Goal: Transaction & Acquisition: Purchase product/service

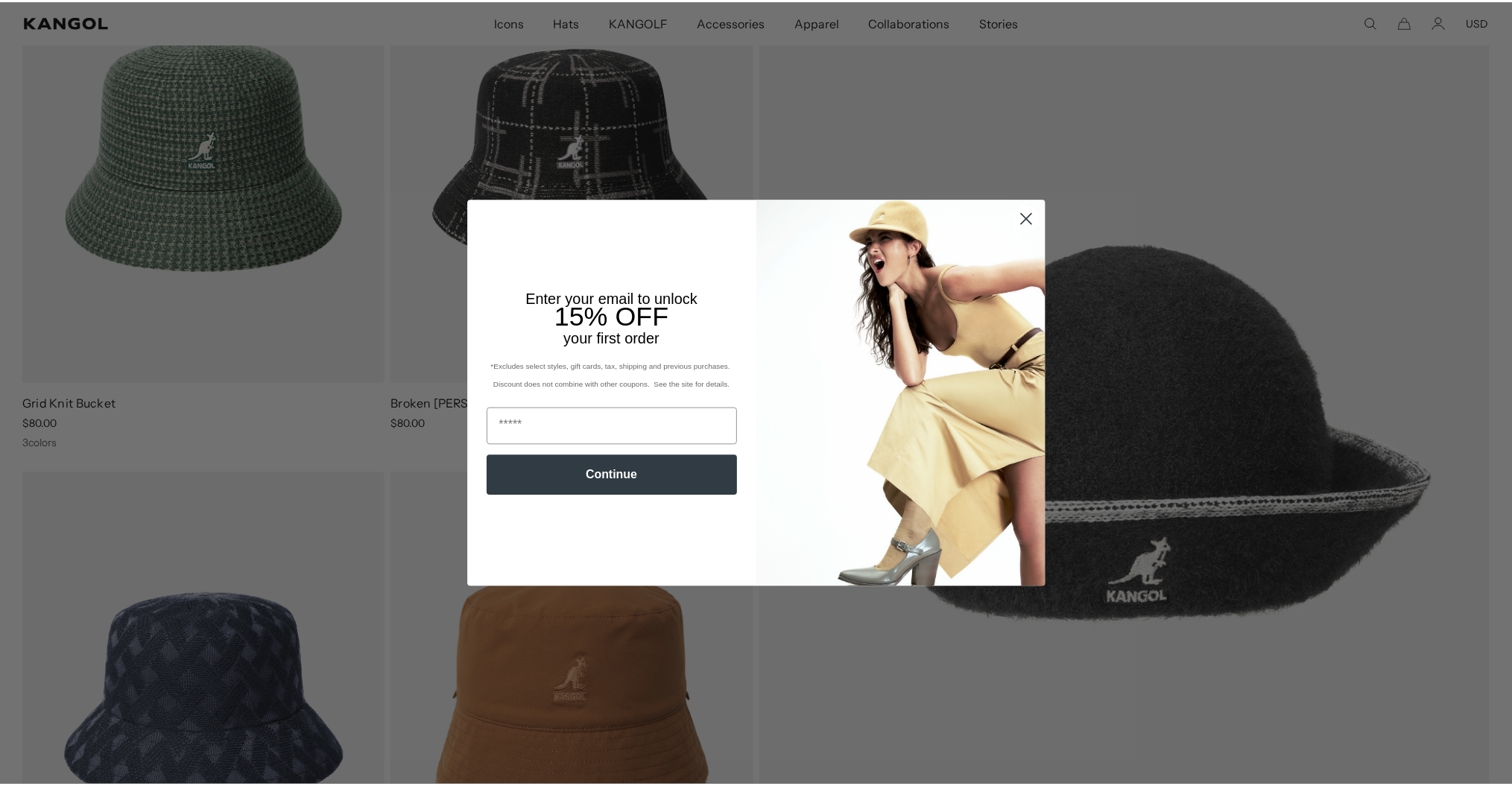
scroll to position [0, 306]
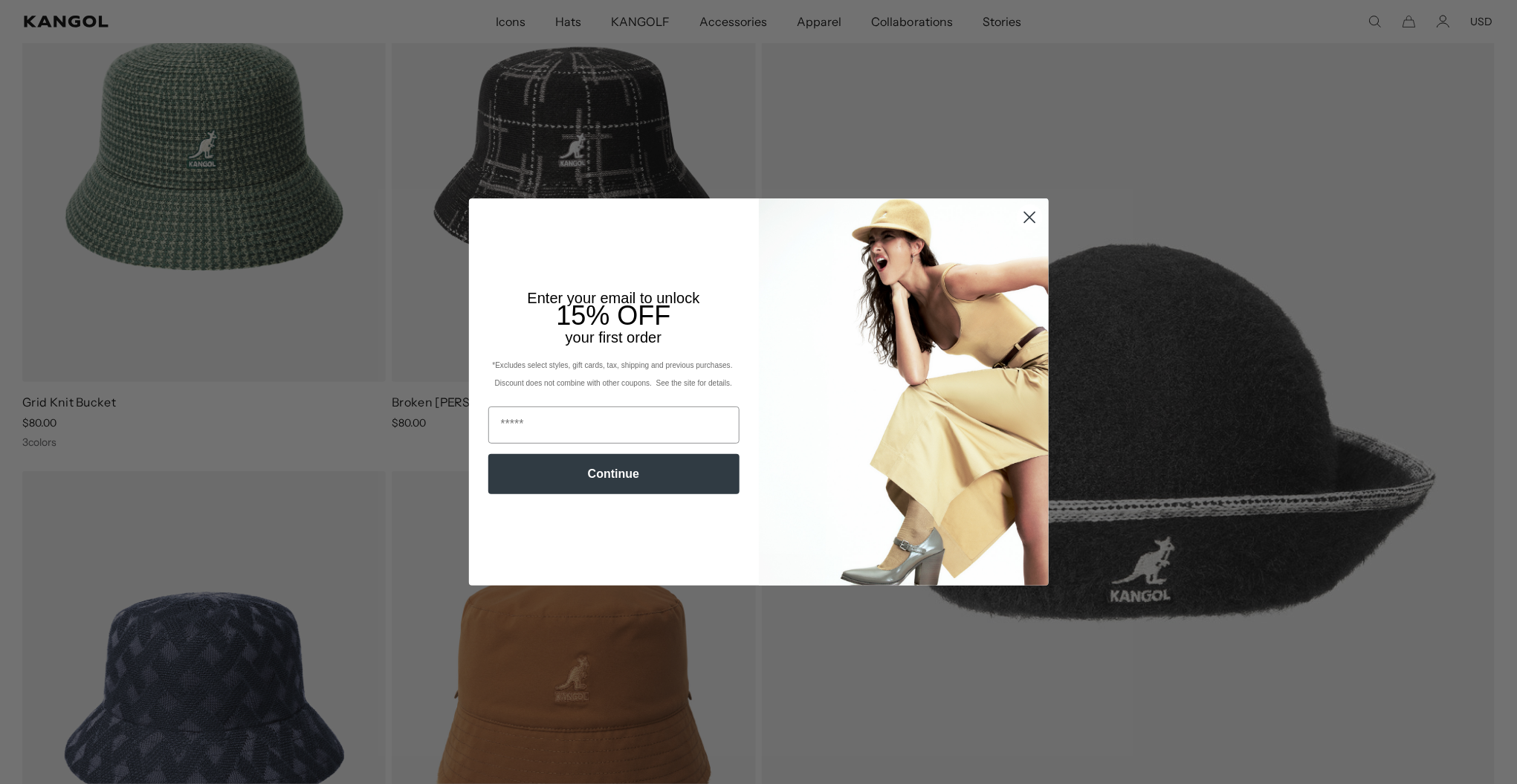
click at [1019, 215] on circle "Close dialog" at bounding box center [1029, 217] width 24 height 24
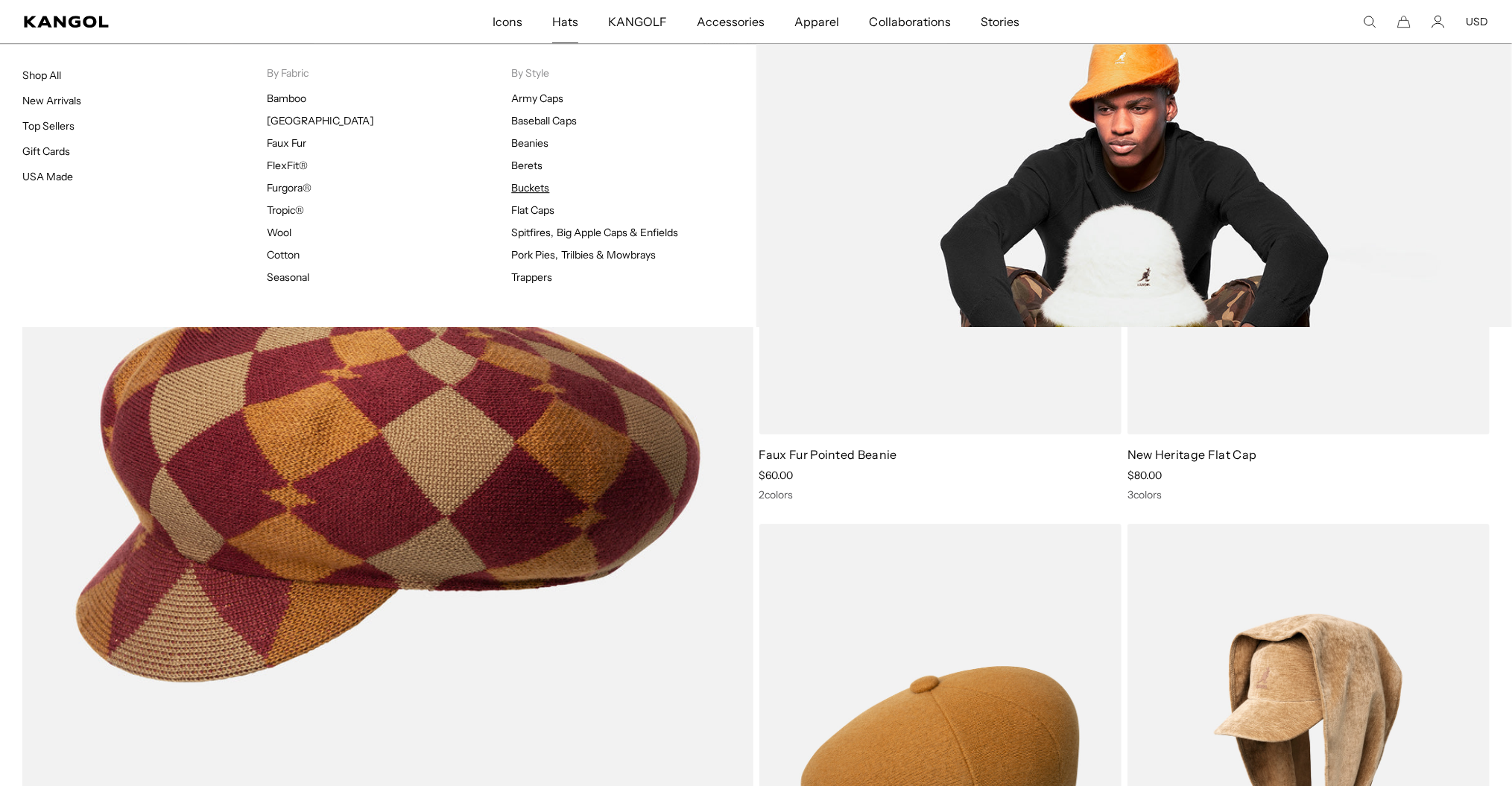
click at [544, 188] on link "Buckets" at bounding box center [530, 188] width 38 height 13
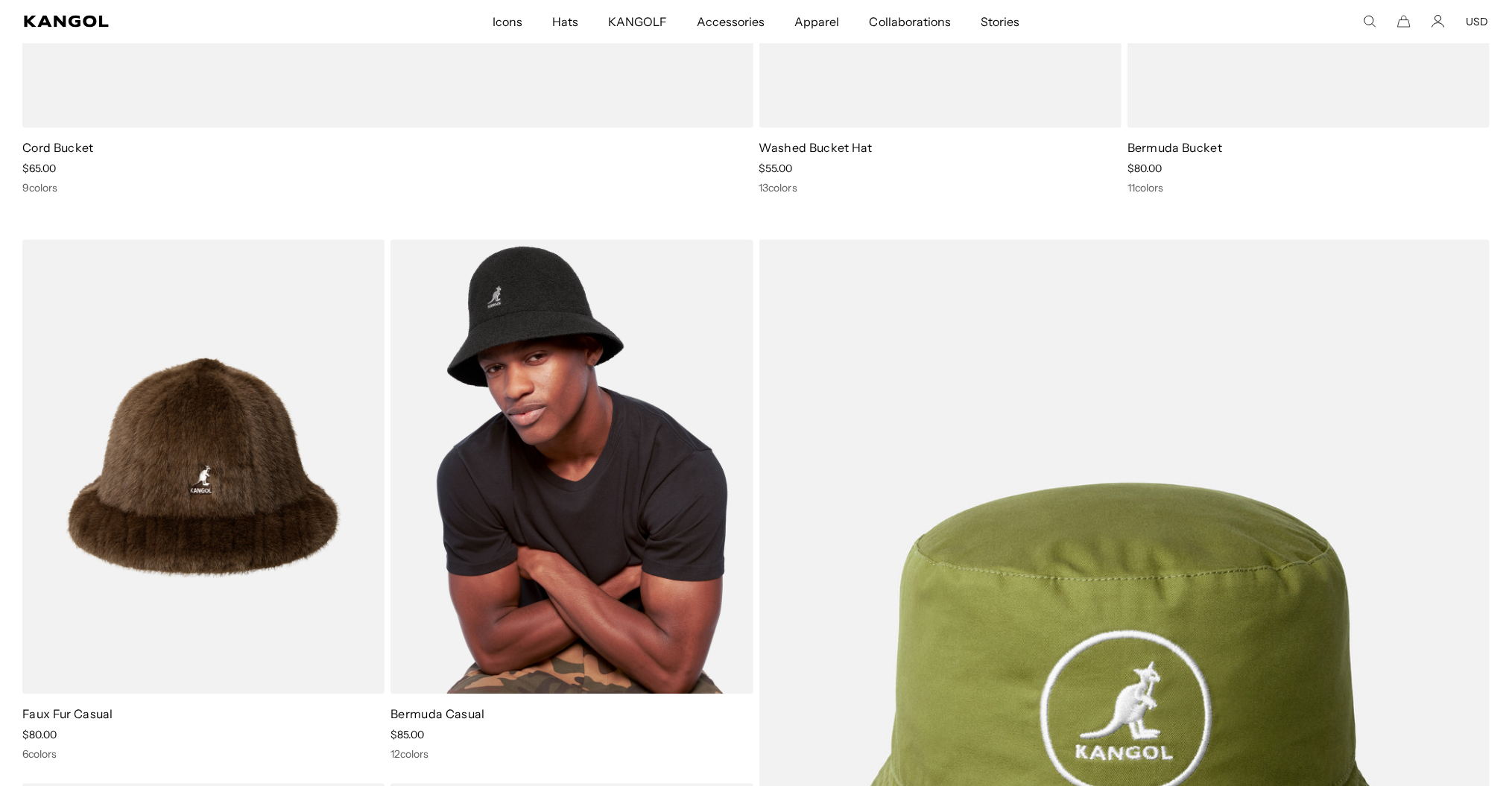
click at [566, 360] on img at bounding box center [571, 467] width 362 height 455
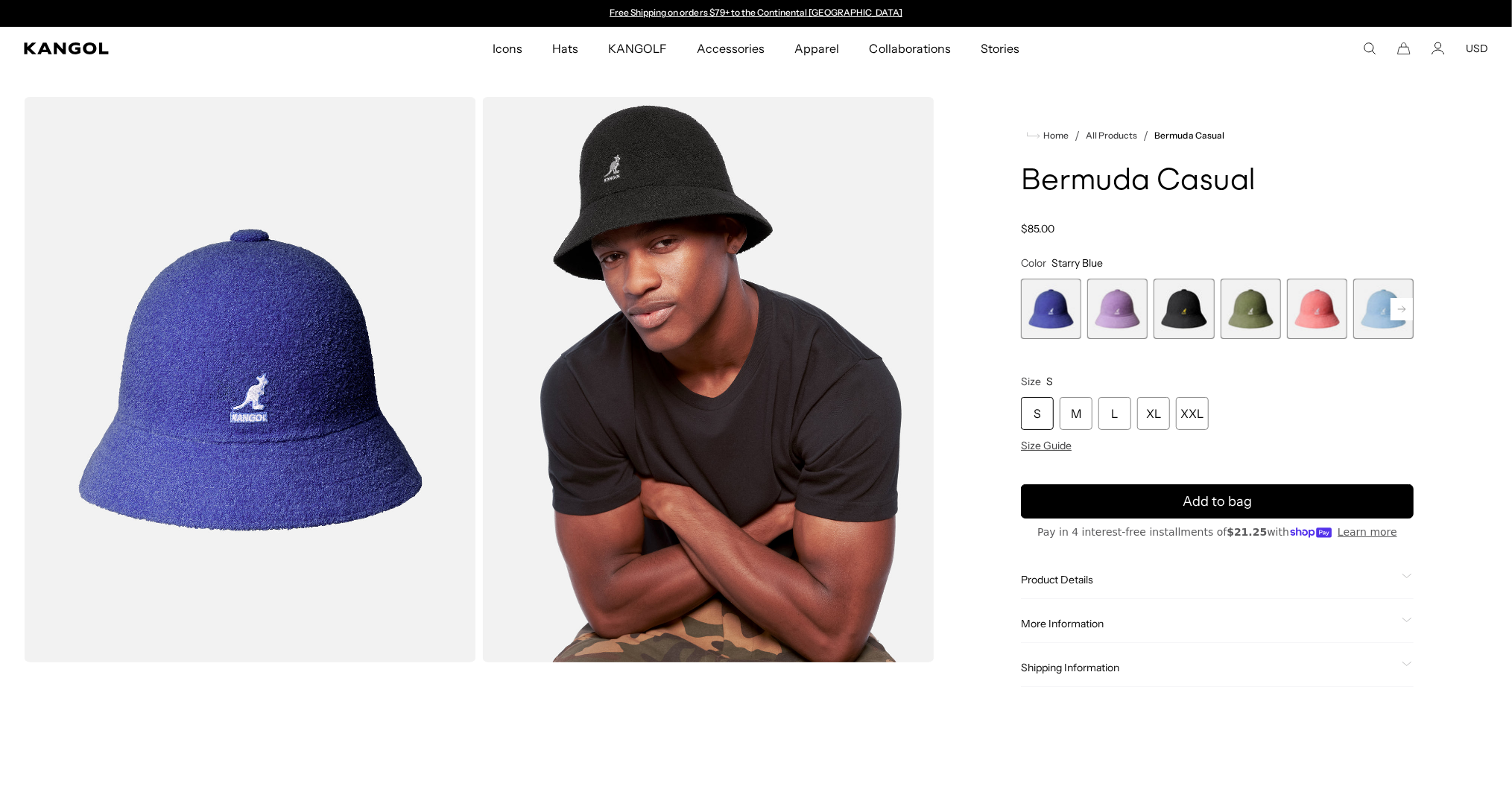
click at [1243, 320] on span "4 of 12" at bounding box center [1250, 309] width 61 height 61
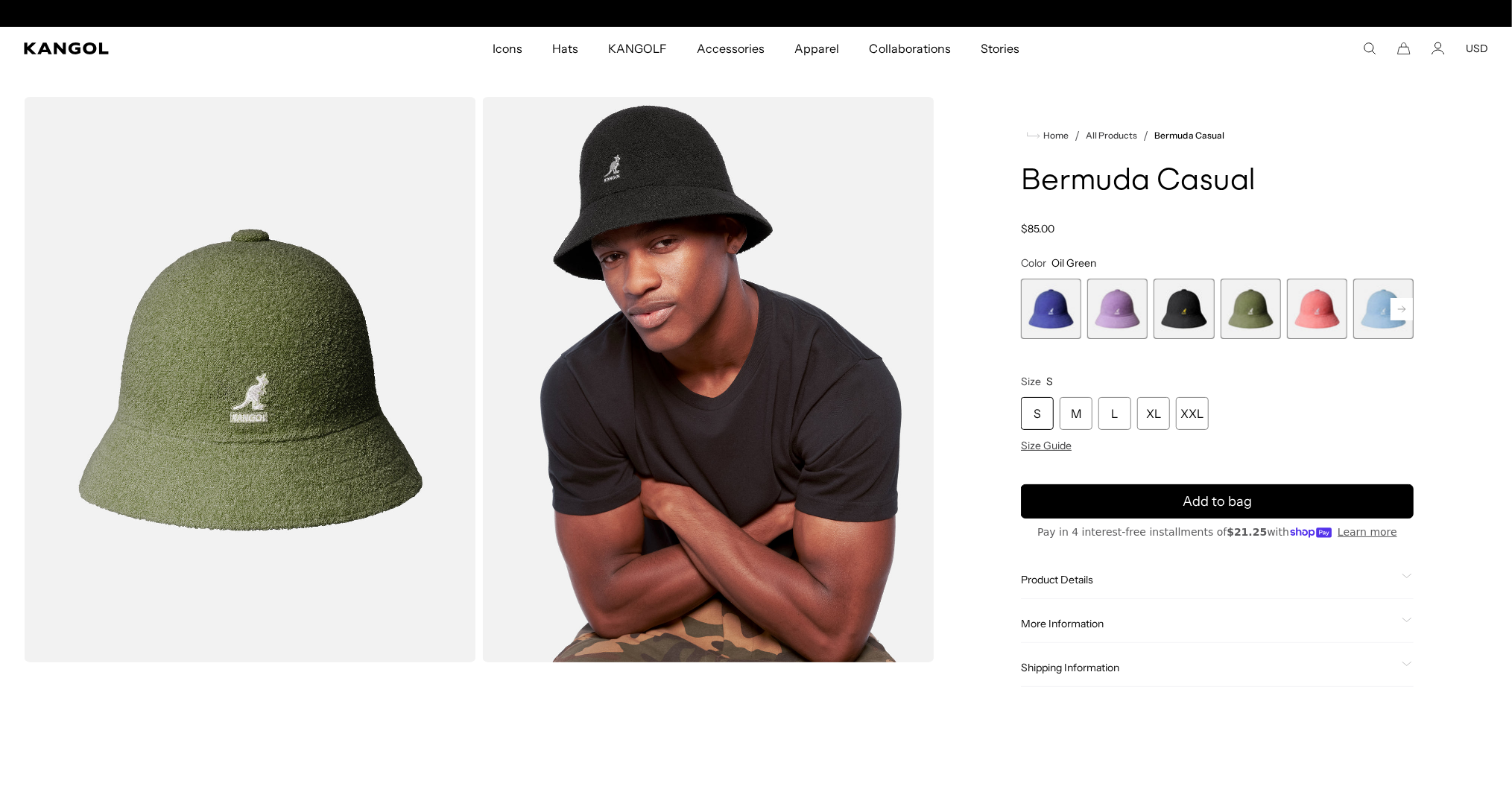
scroll to position [0, 306]
click at [1190, 313] on span "3 of 12" at bounding box center [1184, 309] width 61 height 61
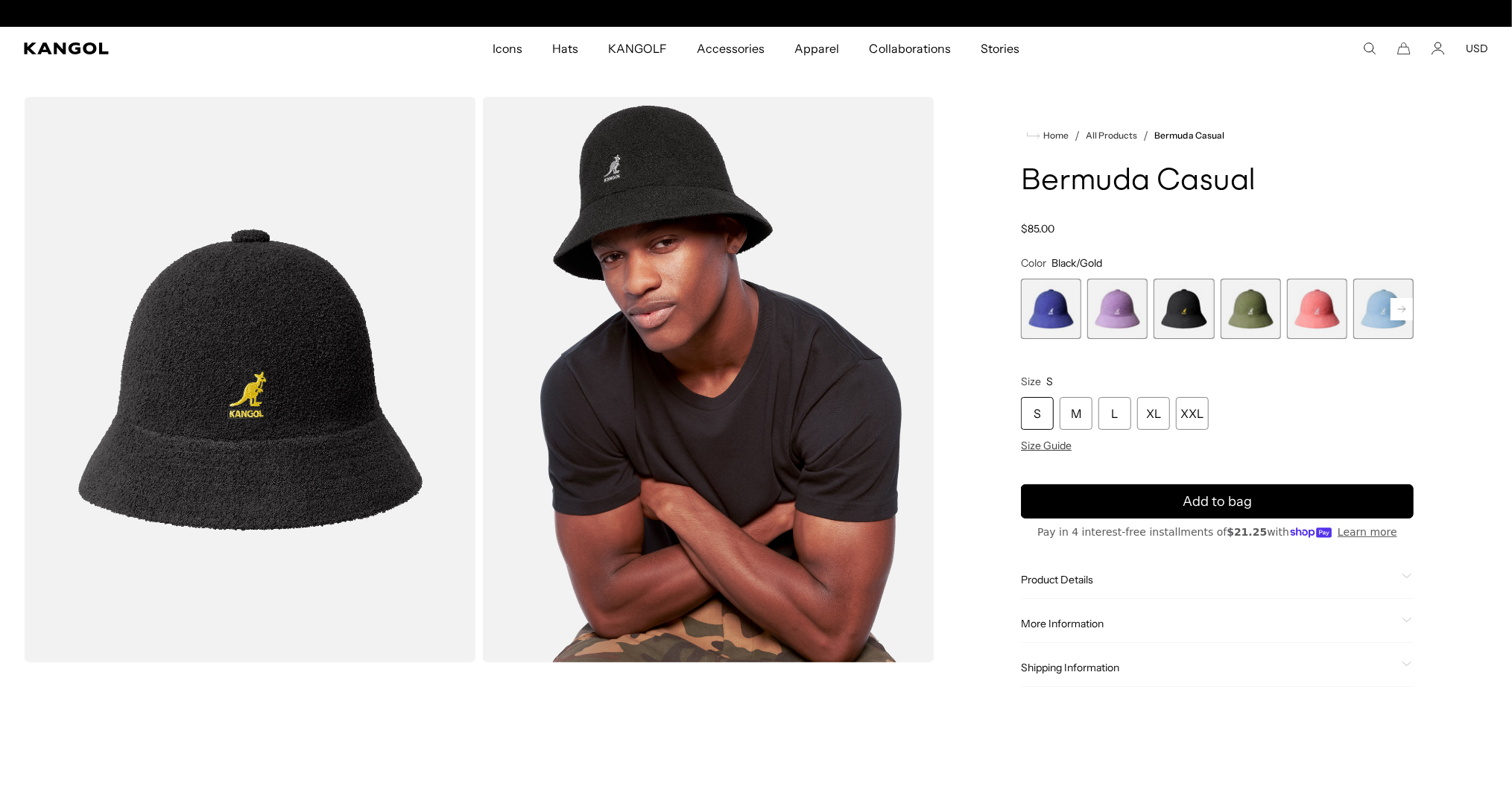
scroll to position [0, 306]
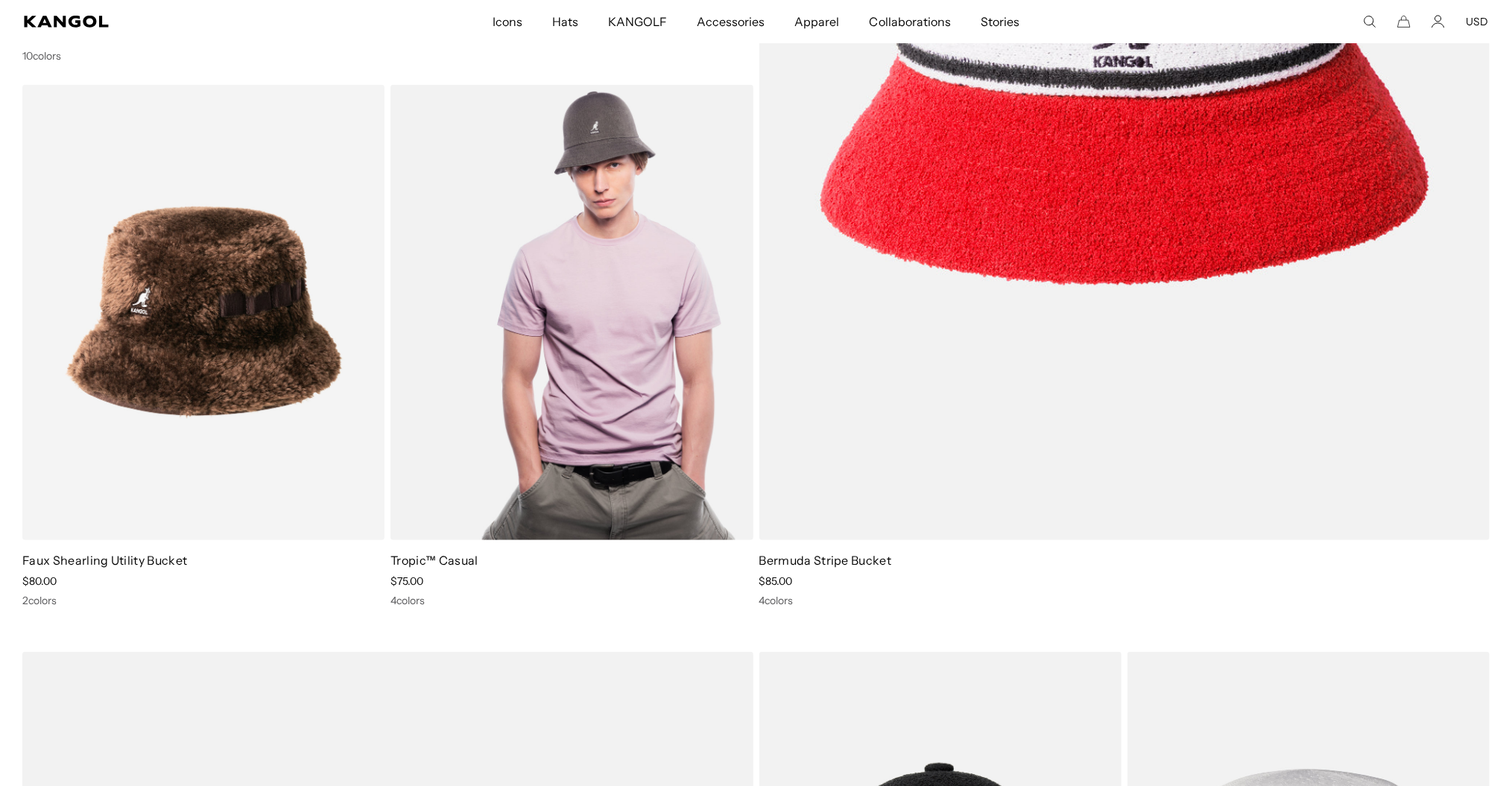
click at [624, 221] on img at bounding box center [571, 313] width 362 height 455
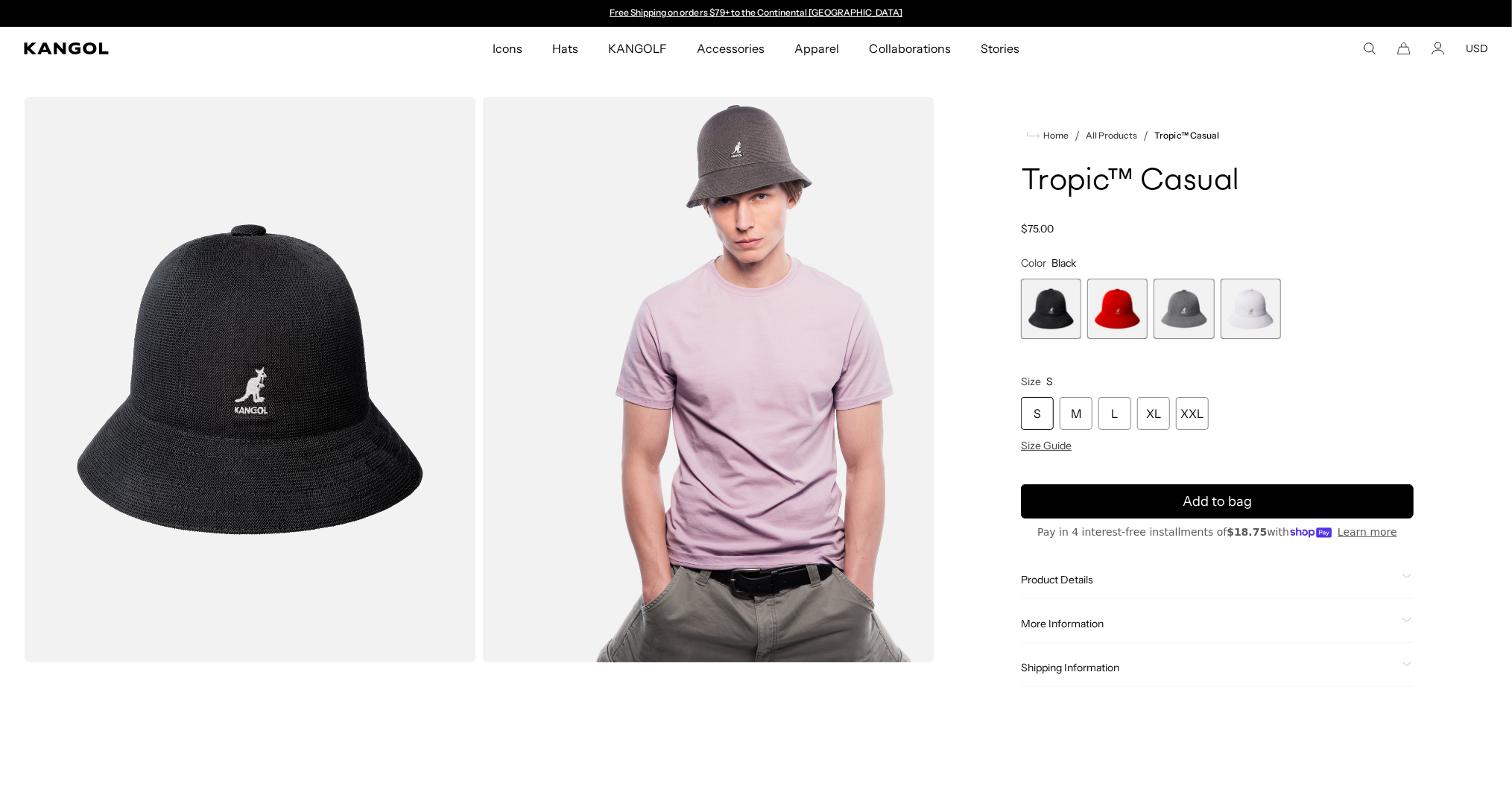
click at [1048, 316] on span "1 of 4" at bounding box center [1051, 309] width 61 height 61
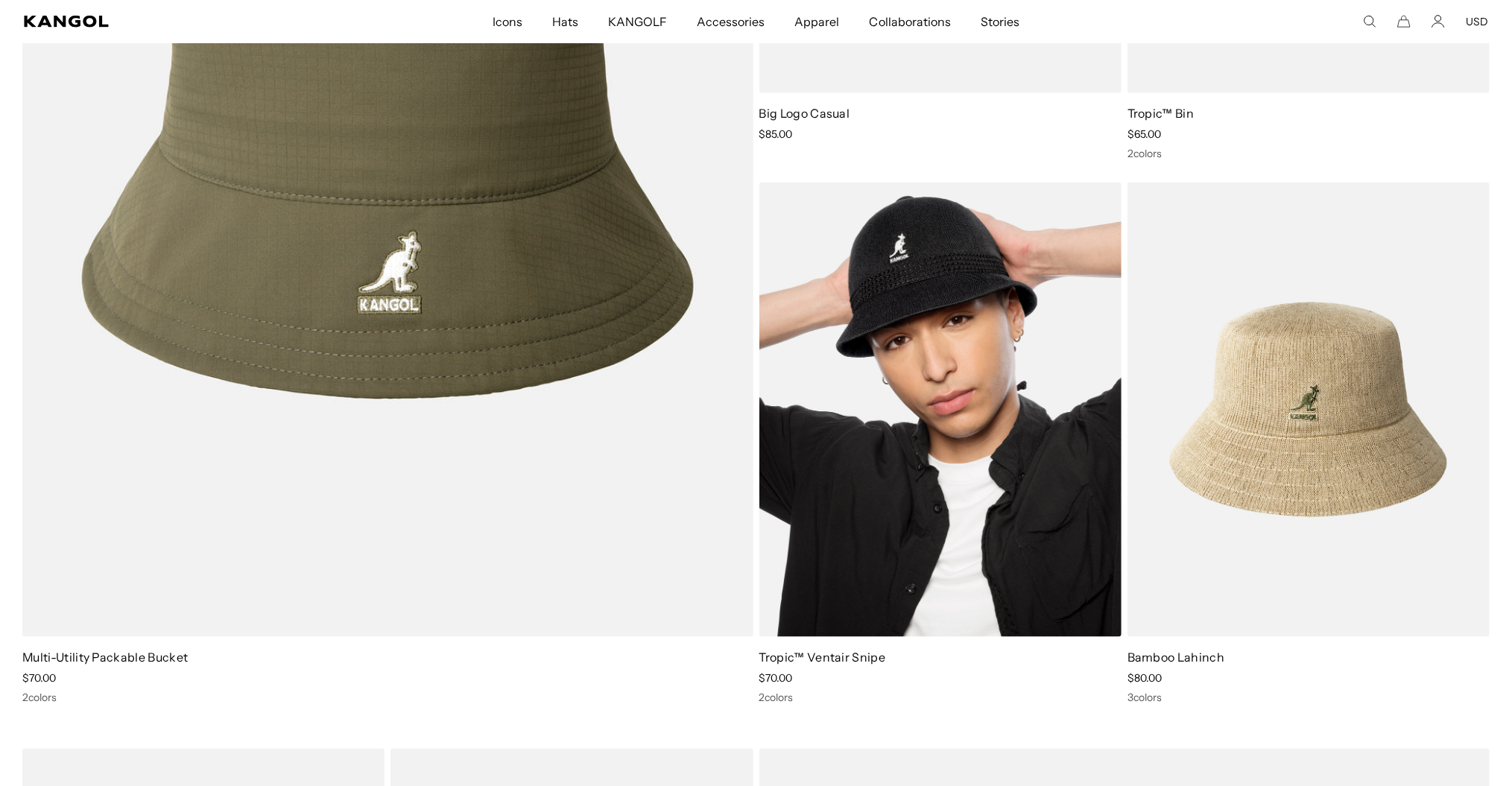
click at [907, 390] on img at bounding box center [940, 410] width 362 height 455
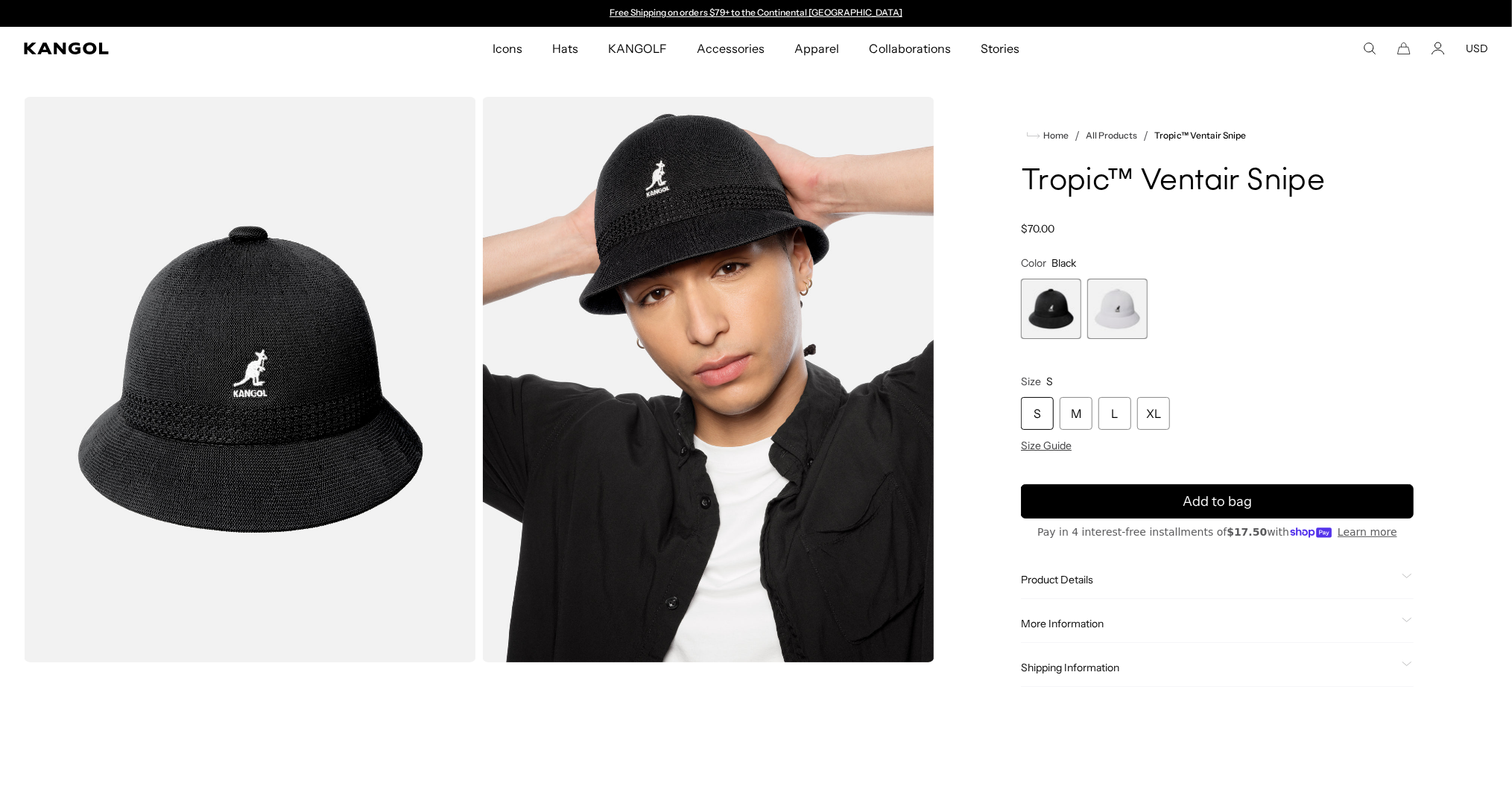
click at [696, 287] on img "Gallery Viewer" at bounding box center [707, 380] width 452 height 565
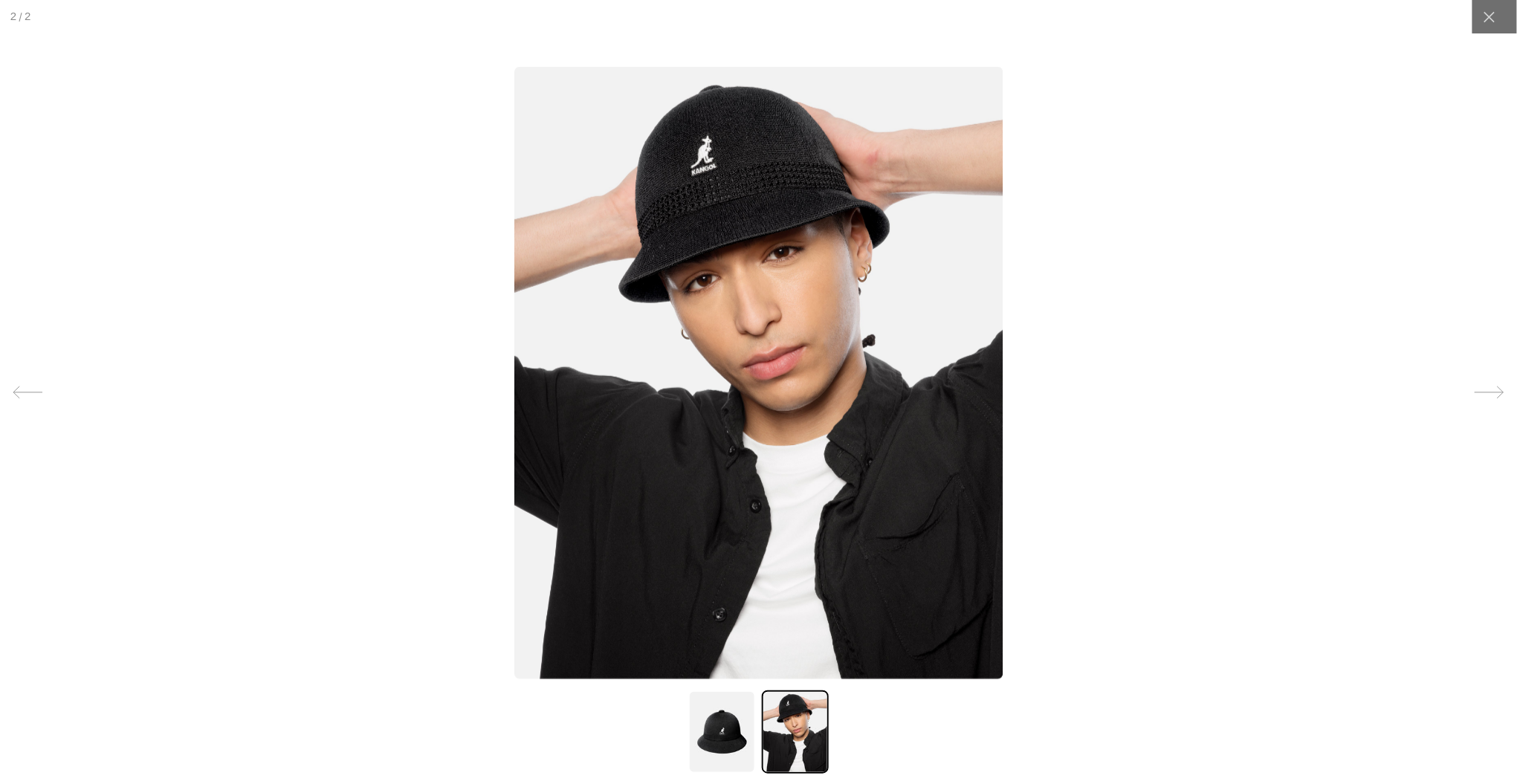
scroll to position [0, 305]
click at [806, 749] on img at bounding box center [795, 732] width 67 height 83
click at [724, 738] on img at bounding box center [722, 732] width 67 height 83
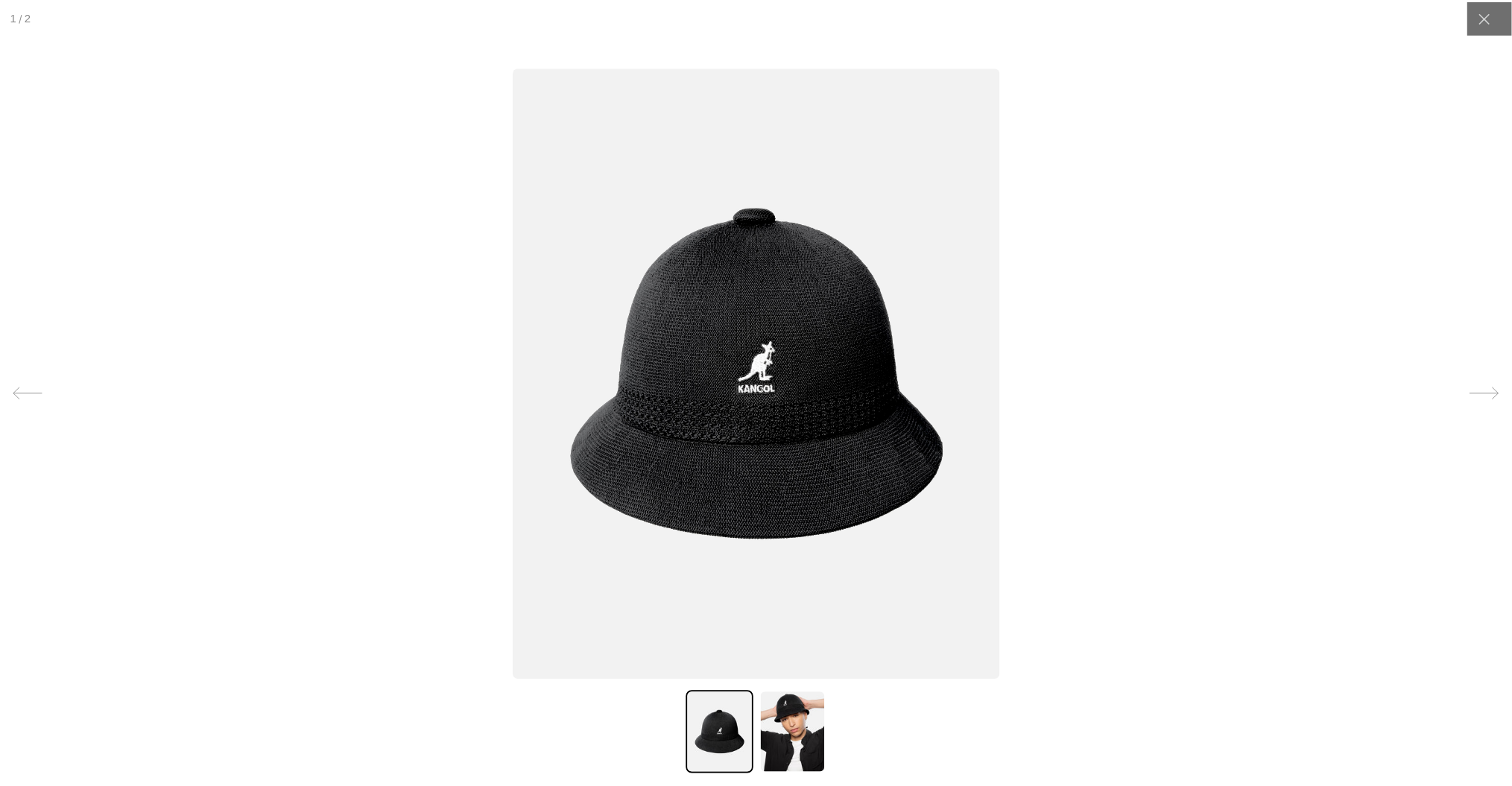
scroll to position [0, 306]
click at [1476, 13] on div at bounding box center [1493, 17] width 34 height 34
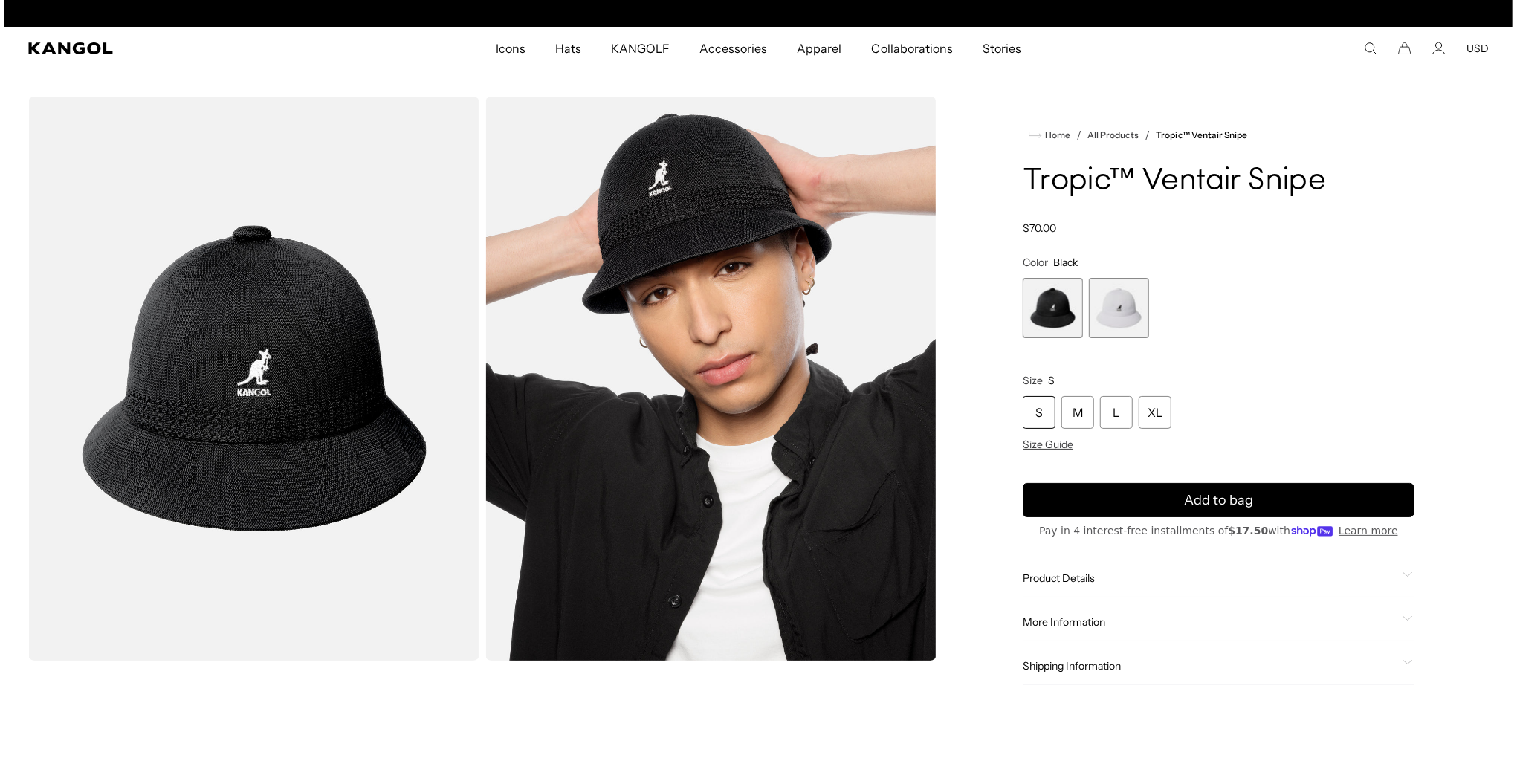
scroll to position [0, 0]
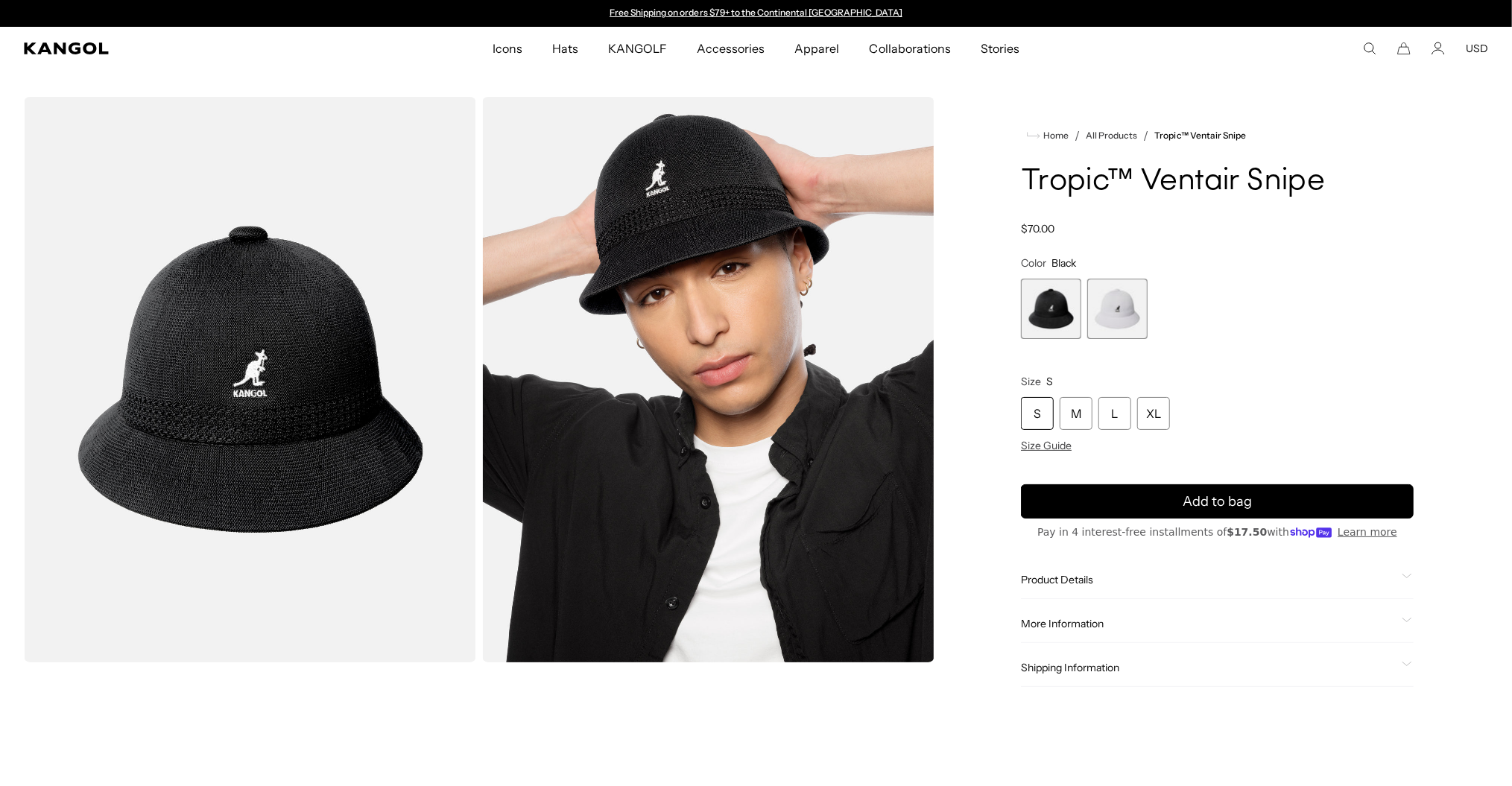
click at [313, 371] on img "Gallery Viewer" at bounding box center [249, 380] width 452 height 565
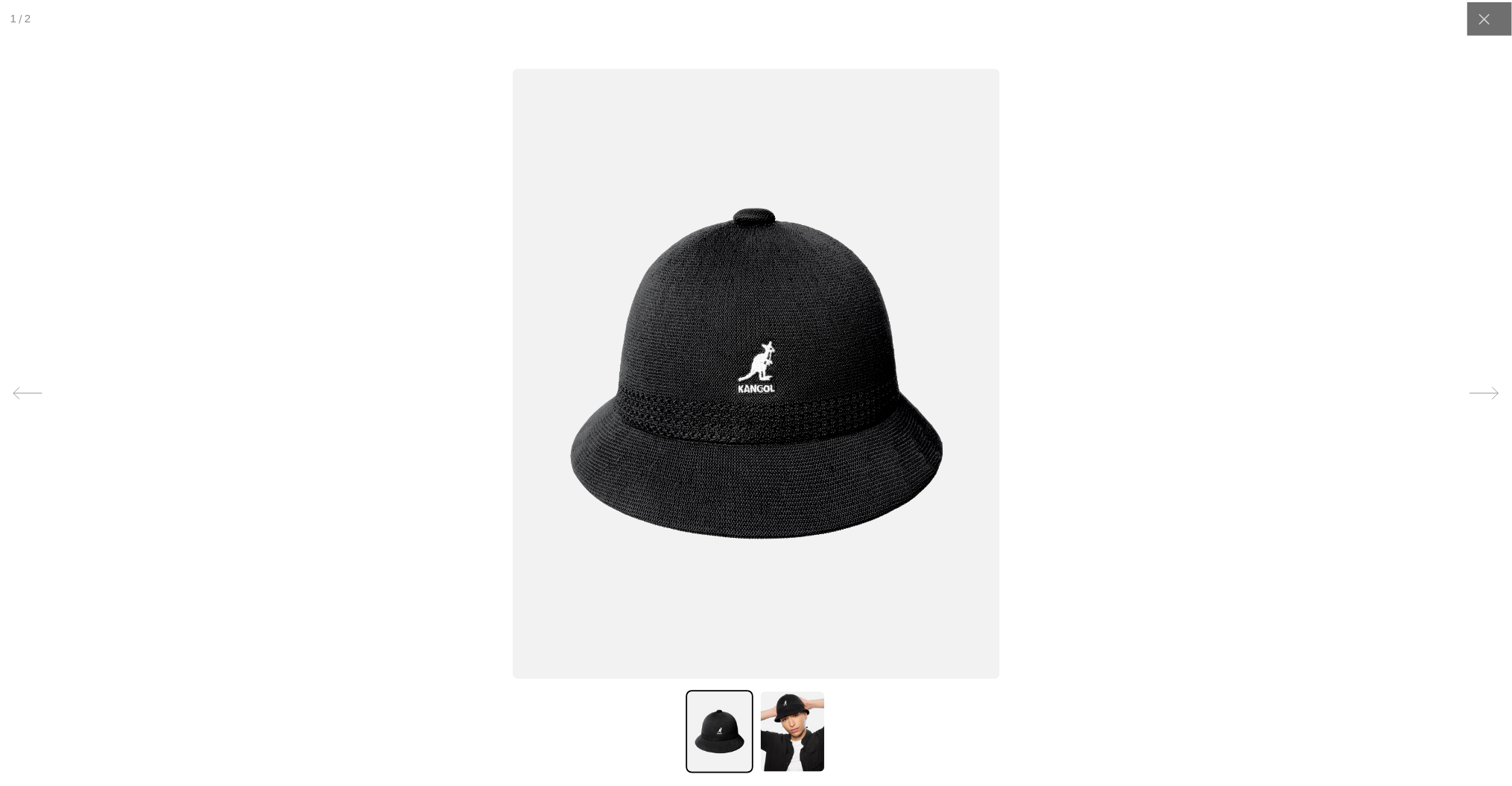
scroll to position [0, 306]
click at [1476, 13] on div at bounding box center [1493, 17] width 34 height 34
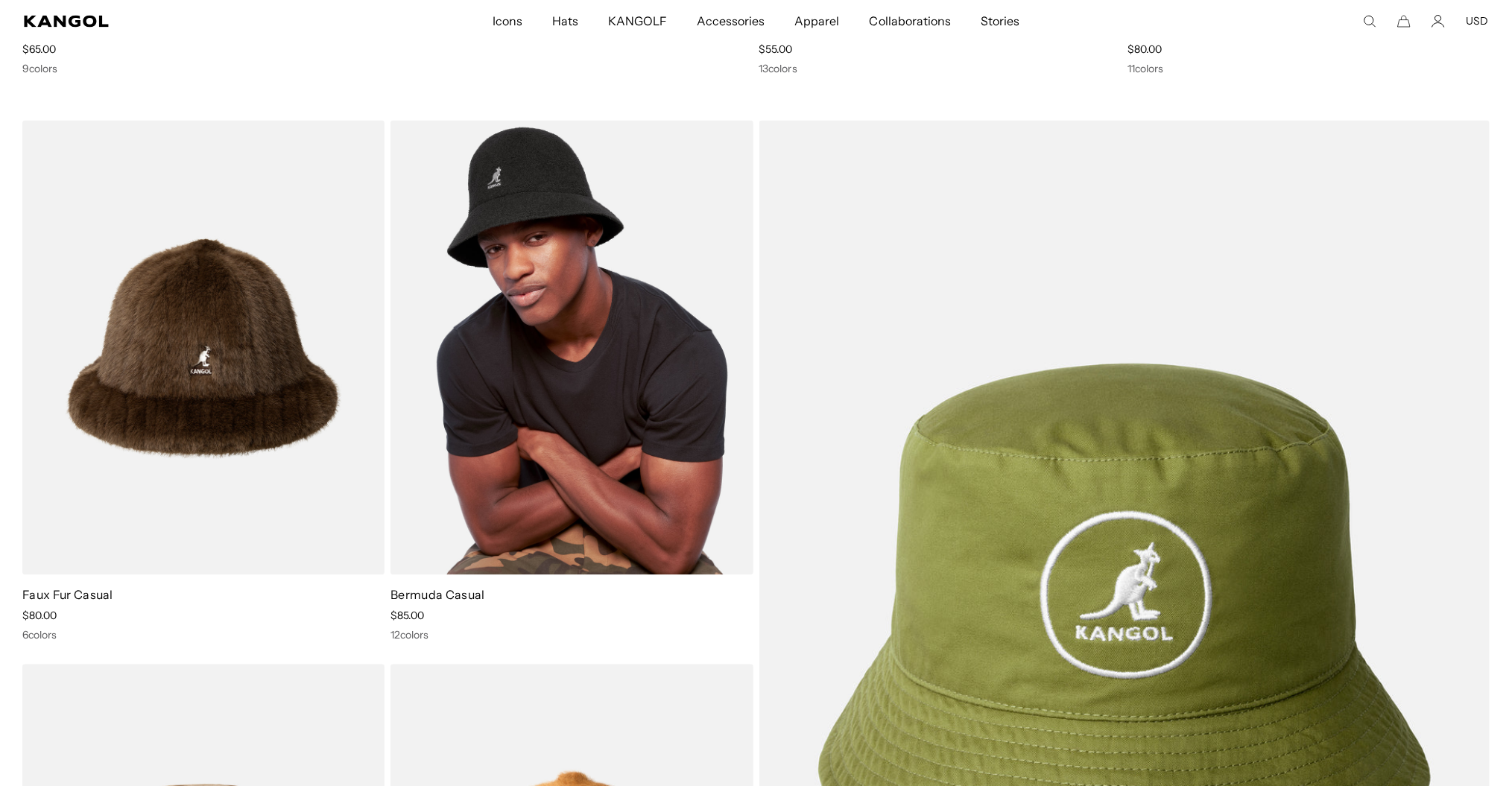
click at [539, 218] on img at bounding box center [571, 348] width 362 height 455
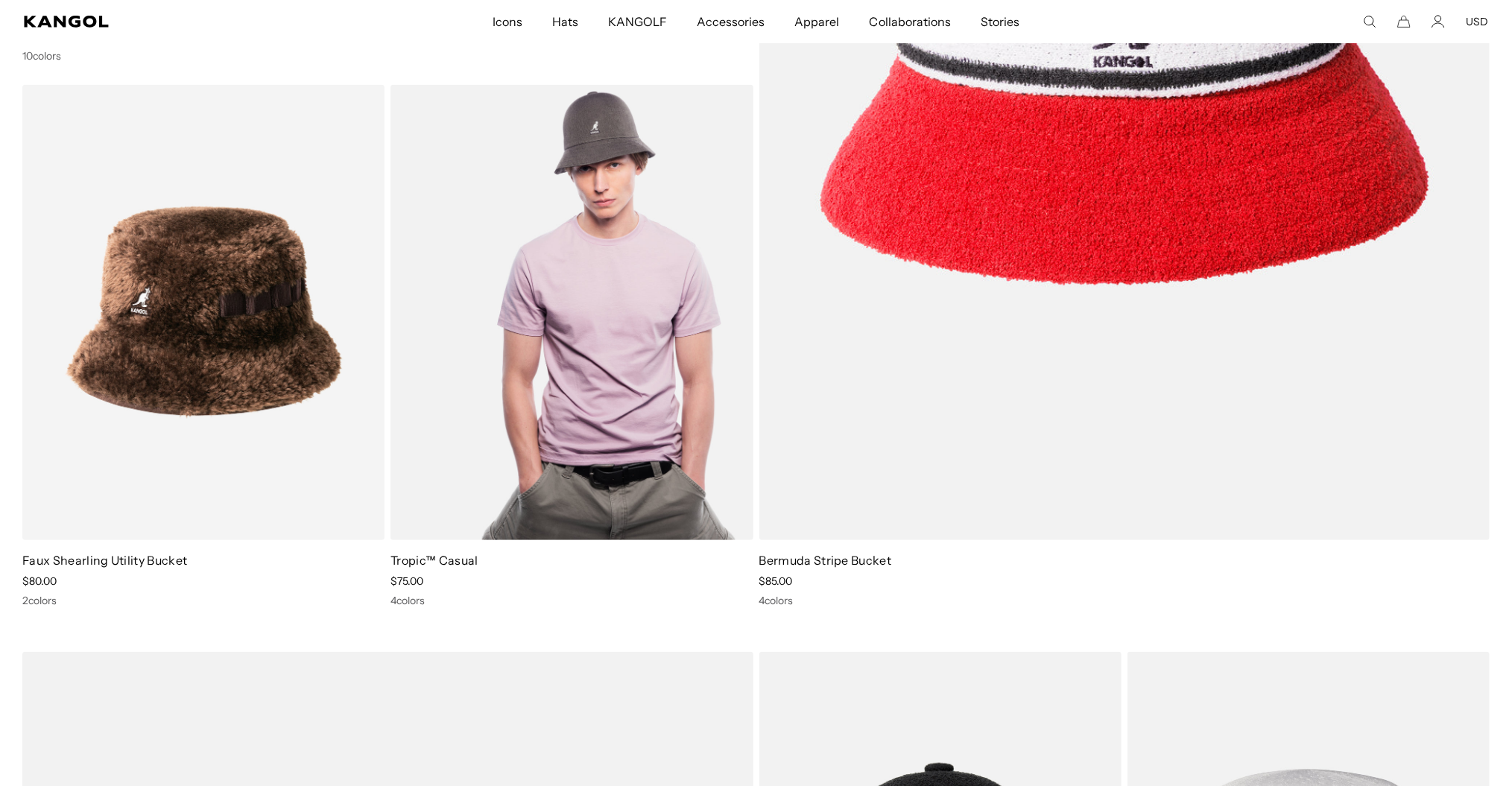
scroll to position [0, 306]
click at [618, 408] on img at bounding box center [571, 313] width 362 height 455
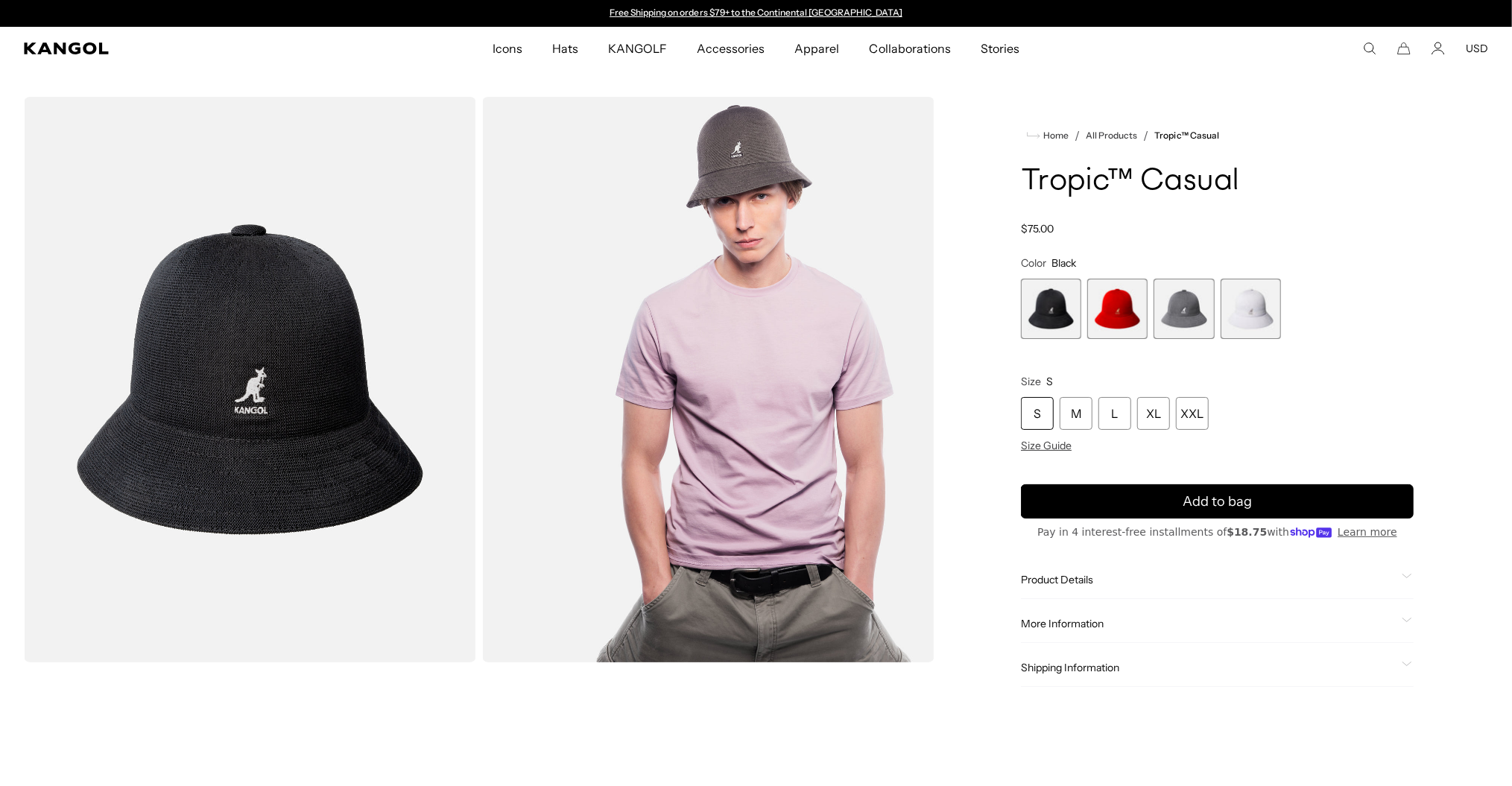
click at [1038, 314] on span "1 of 4" at bounding box center [1051, 309] width 61 height 61
